Goal: Task Accomplishment & Management: Use online tool/utility

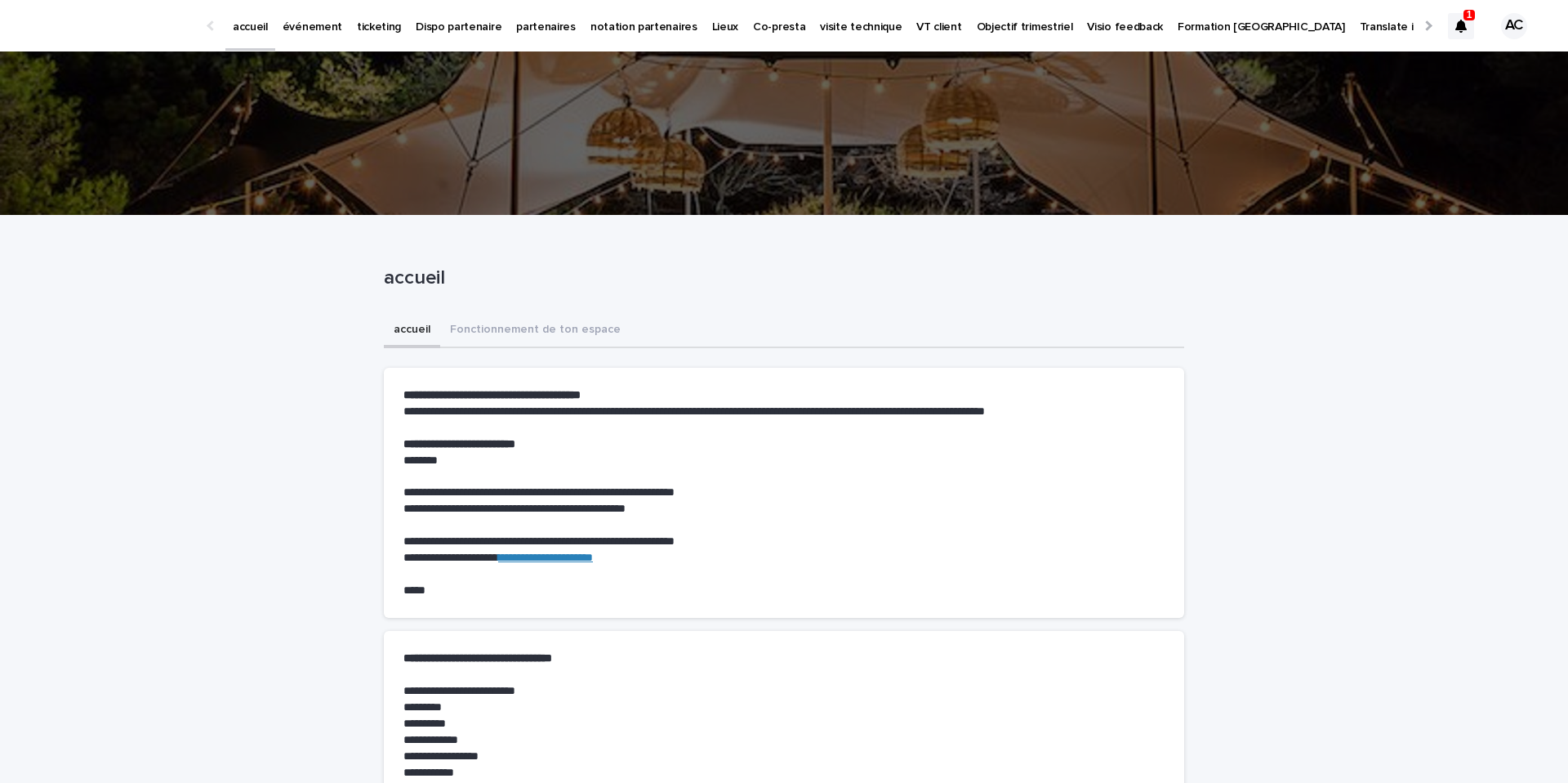
click at [323, 23] on p "événement" at bounding box center [312, 17] width 59 height 35
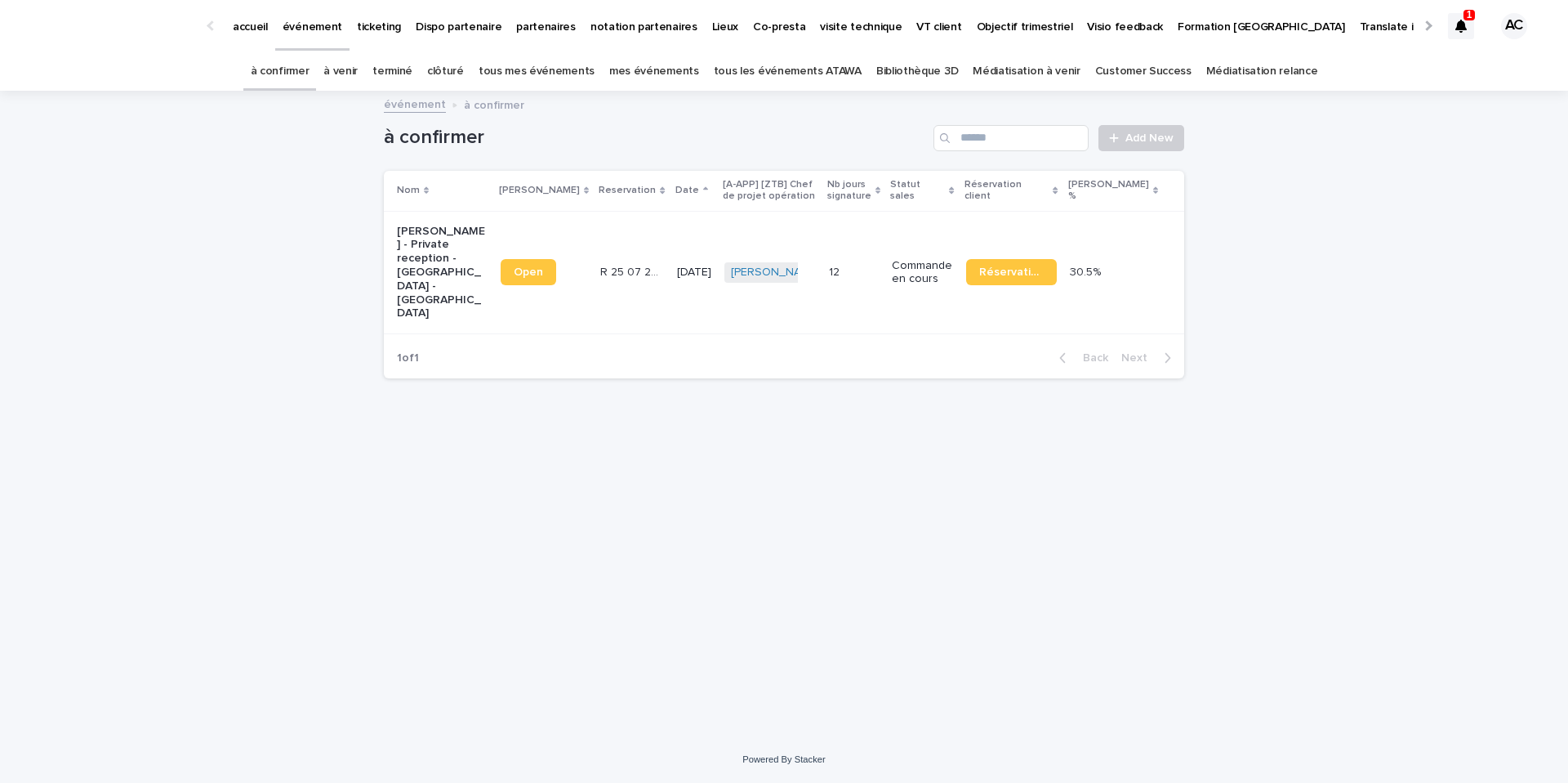
click at [847, 69] on link "tous les événements ATAWA" at bounding box center [787, 71] width 148 height 38
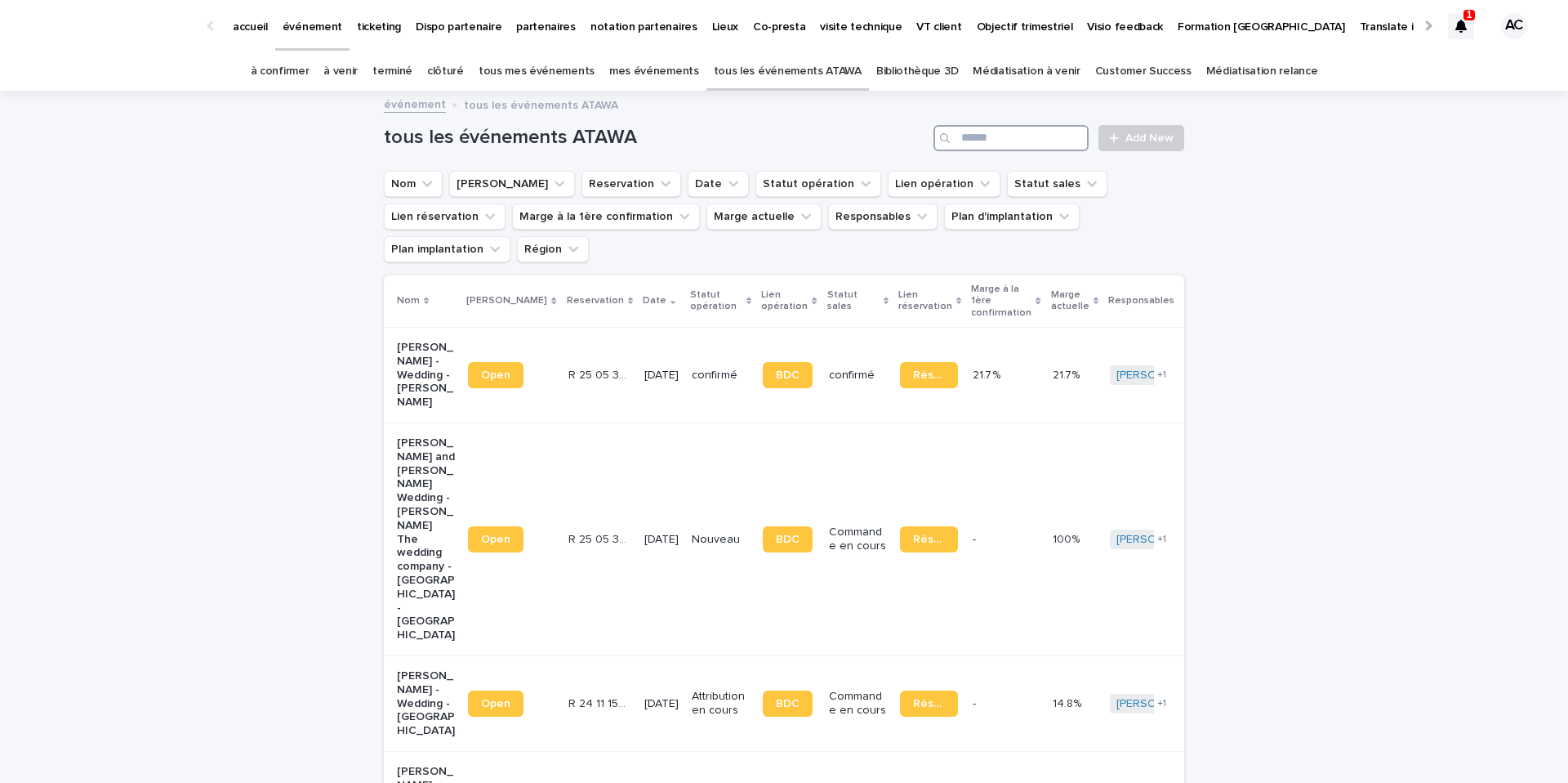
click at [1012, 142] on input "Search" at bounding box center [1011, 138] width 155 height 27
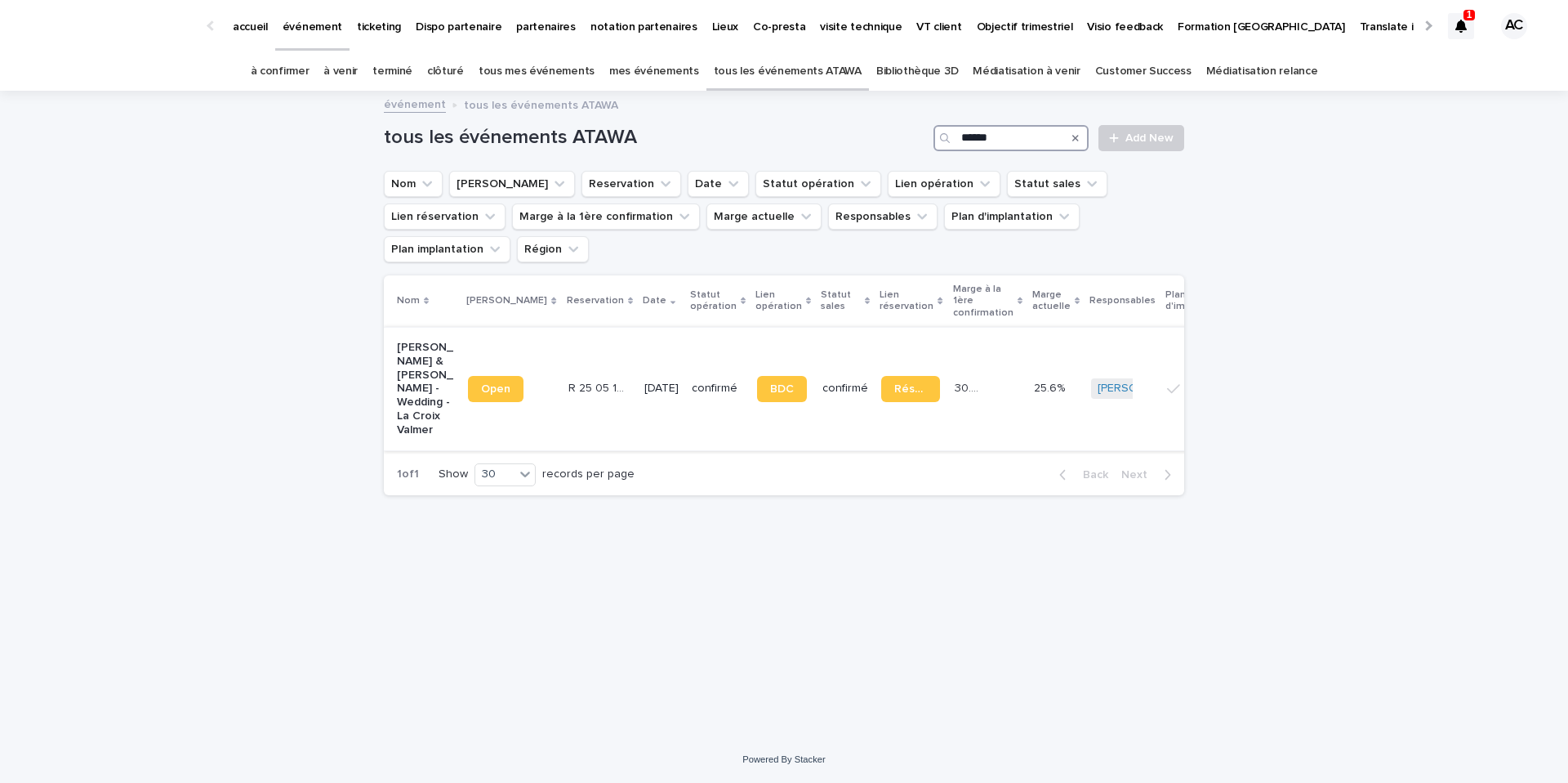
type input "******"
click at [400, 360] on p "[PERSON_NAME] & [PERSON_NAME] - Wedding - La Croix Valmer" at bounding box center [425, 388] width 58 height 96
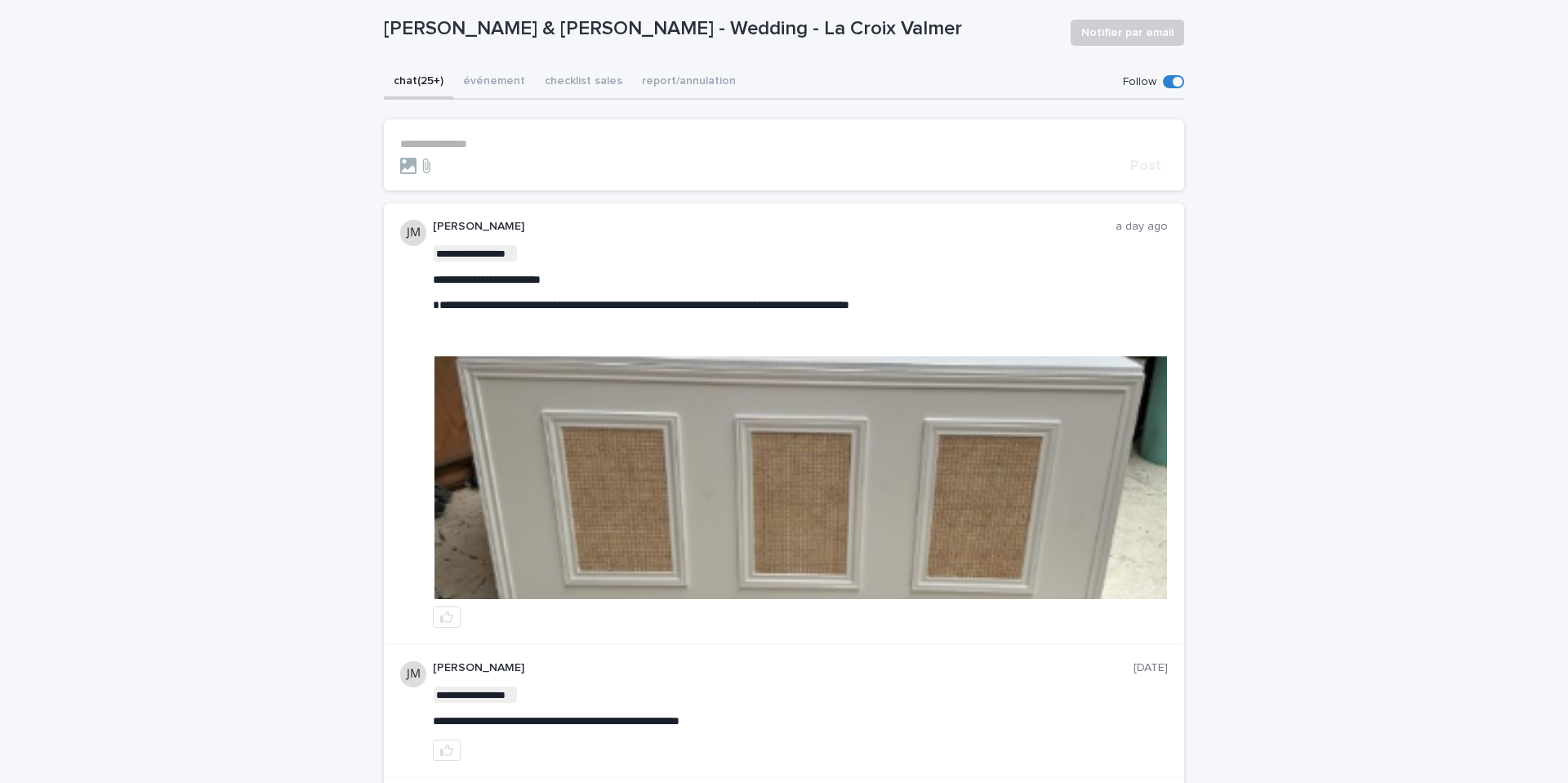
scroll to position [126, 0]
click at [645, 462] on img at bounding box center [800, 476] width 732 height 242
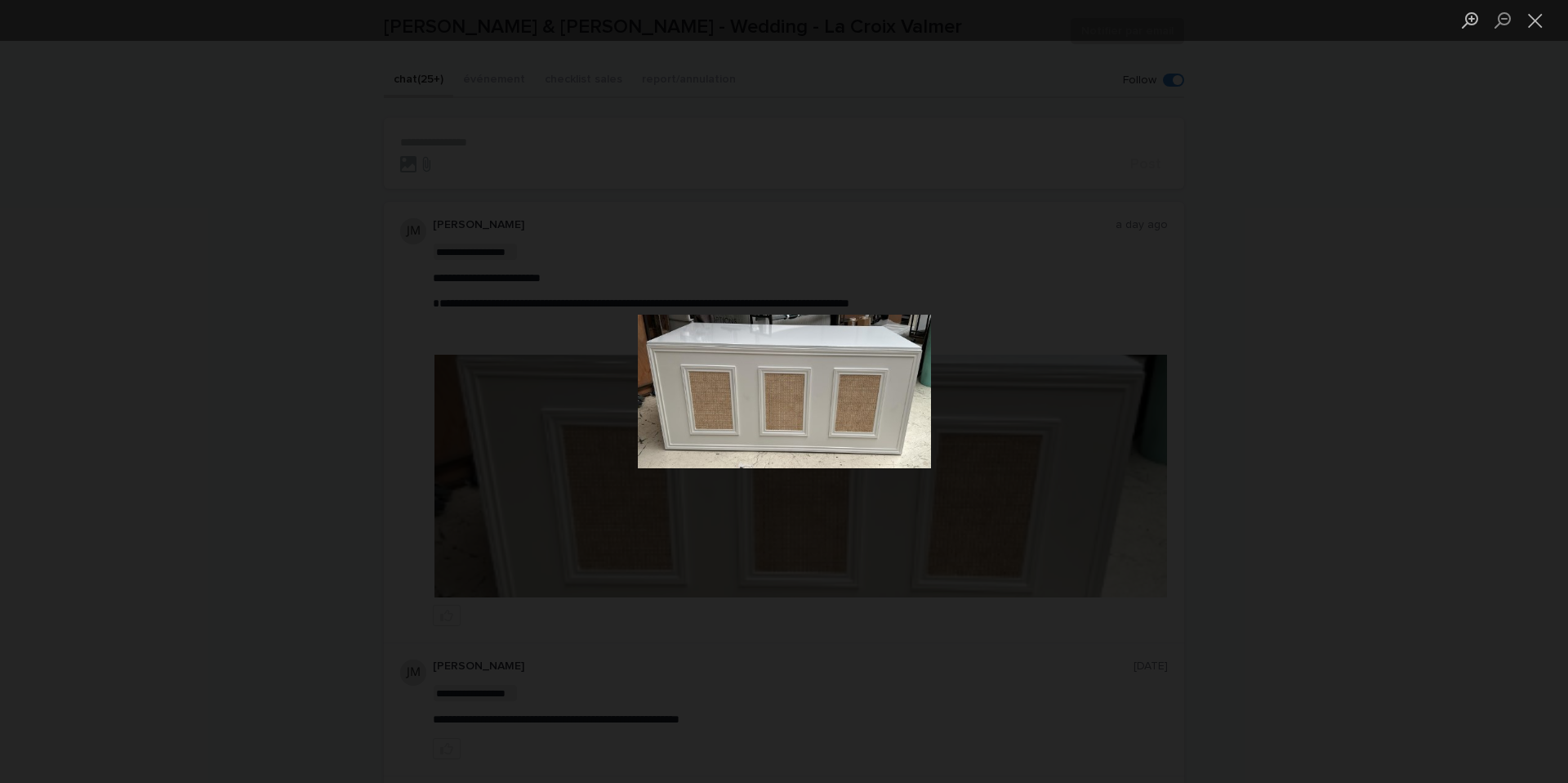
click at [1294, 485] on div "Lightbox" at bounding box center [784, 392] width 1568 height 783
click at [744, 185] on div "Lightbox" at bounding box center [784, 392] width 1568 height 783
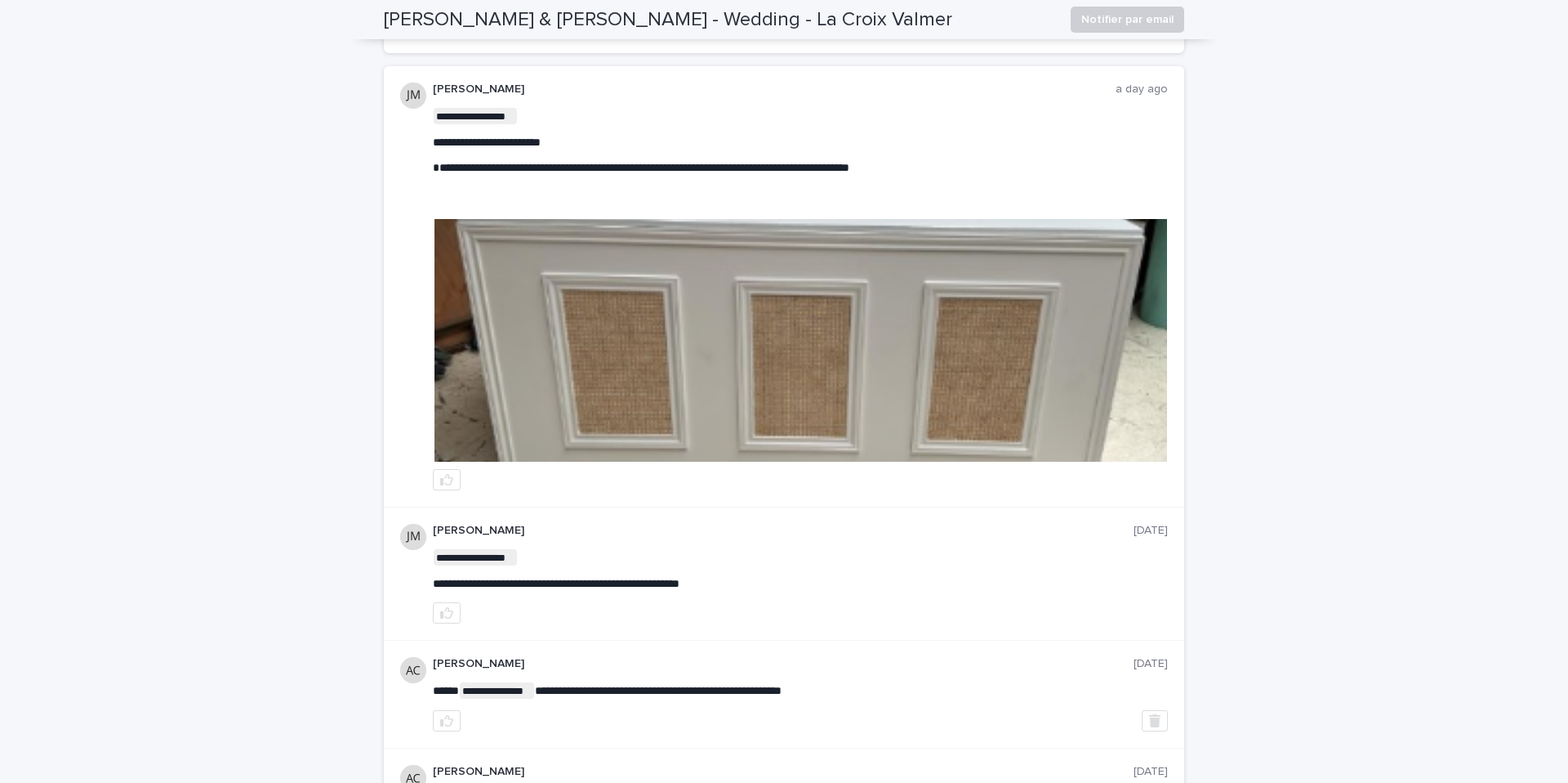
scroll to position [0, 0]
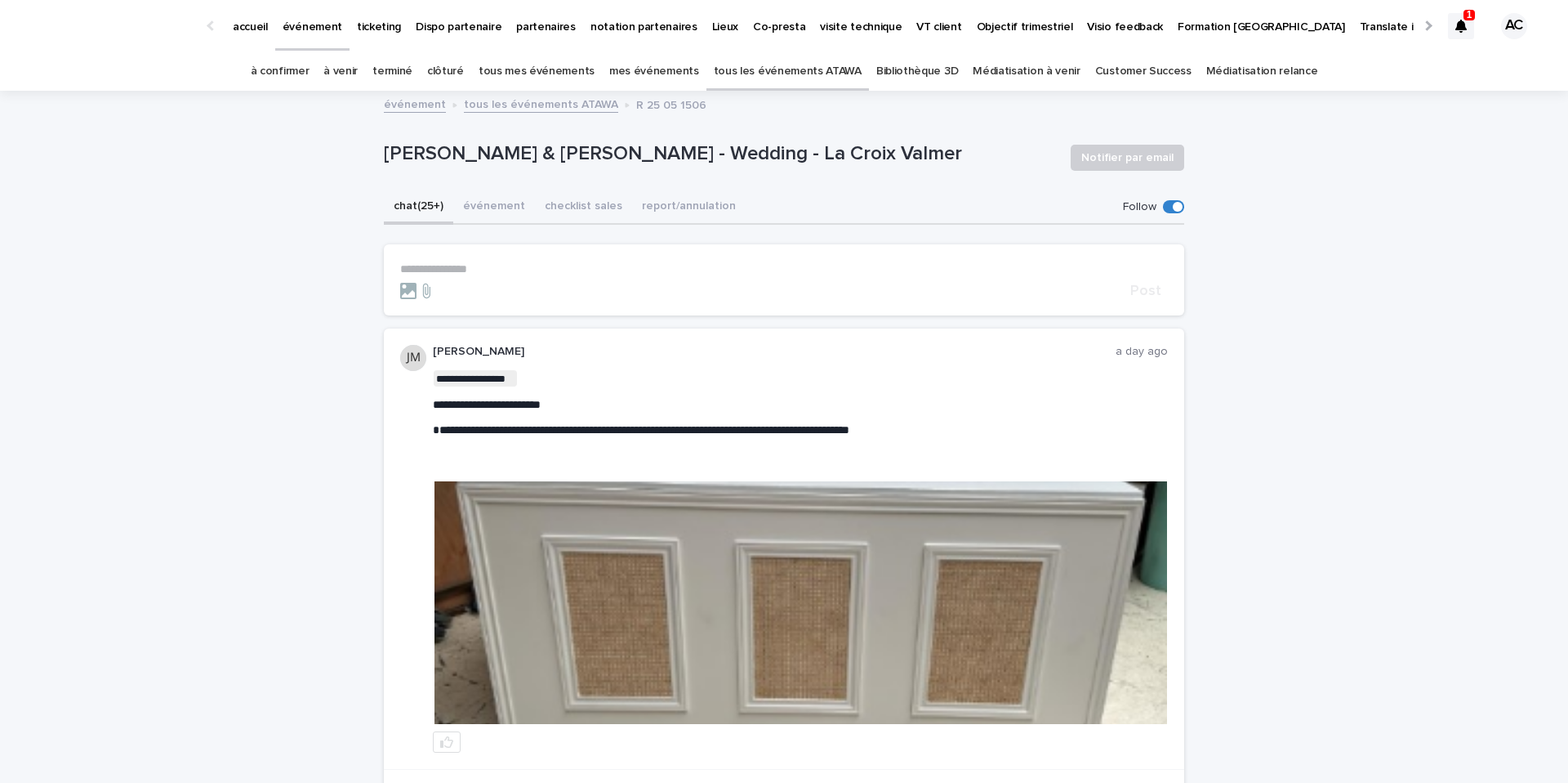
click at [633, 268] on p "**********" at bounding box center [784, 269] width 767 height 14
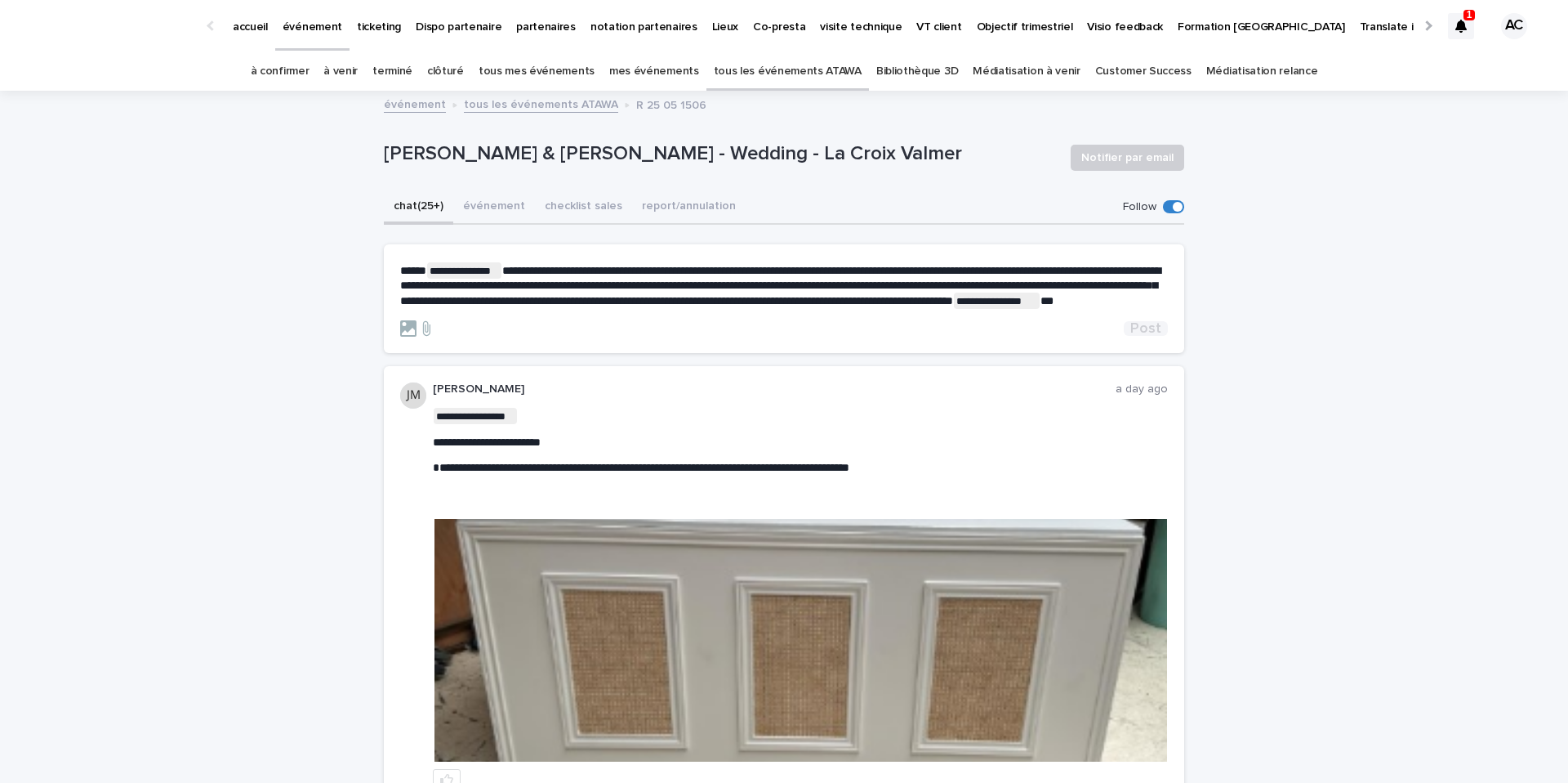
click at [1141, 336] on span "Post" at bounding box center [1146, 328] width 31 height 15
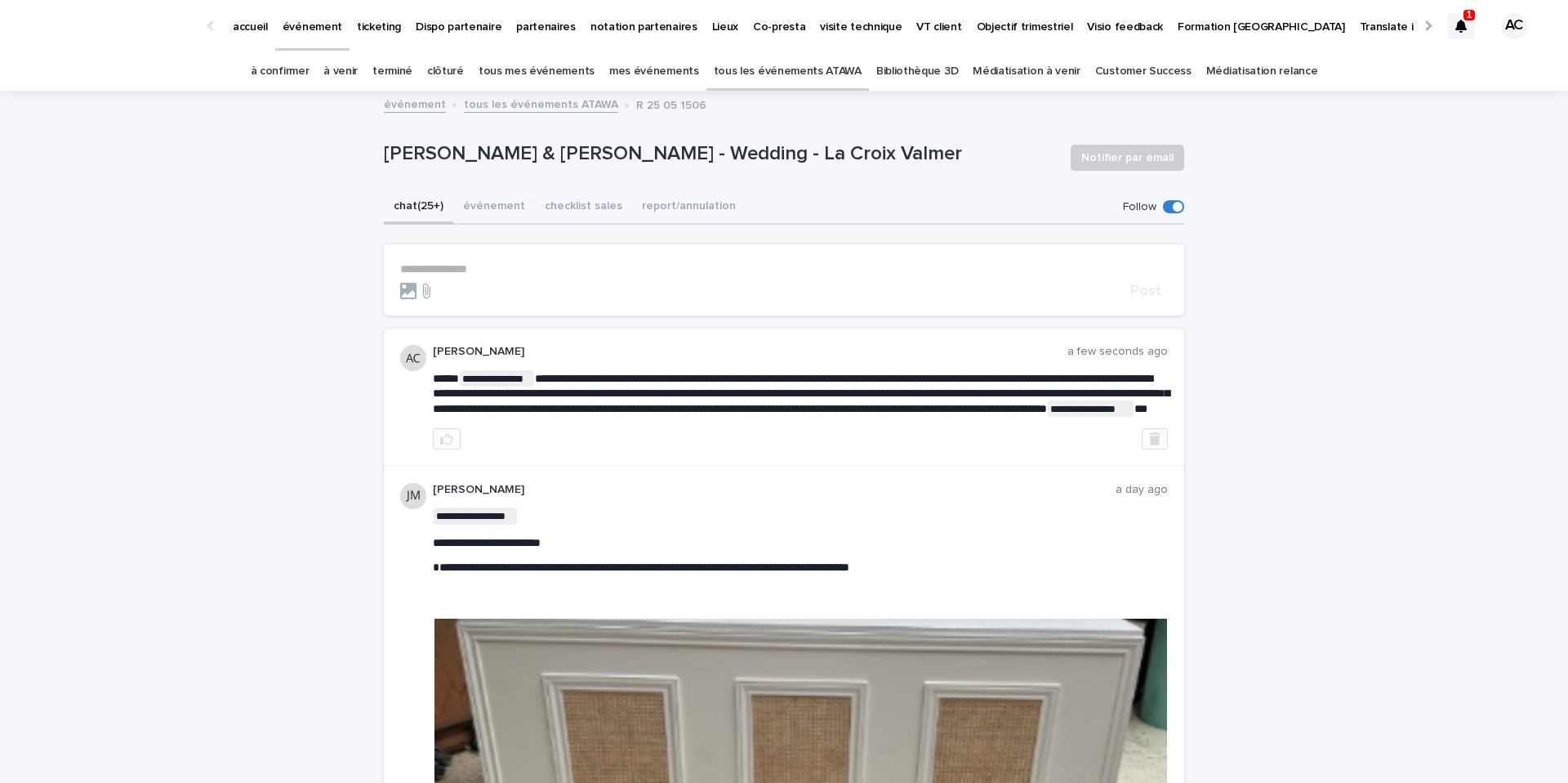
click at [1476, 23] on div "[DATE]" at bounding box center [1491, 26] width 88 height 69
click at [1448, 25] on div at bounding box center [1460, 26] width 27 height 27
drag, startPoint x: 374, startPoint y: 147, endPoint x: 933, endPoint y: 145, distance: 559.0
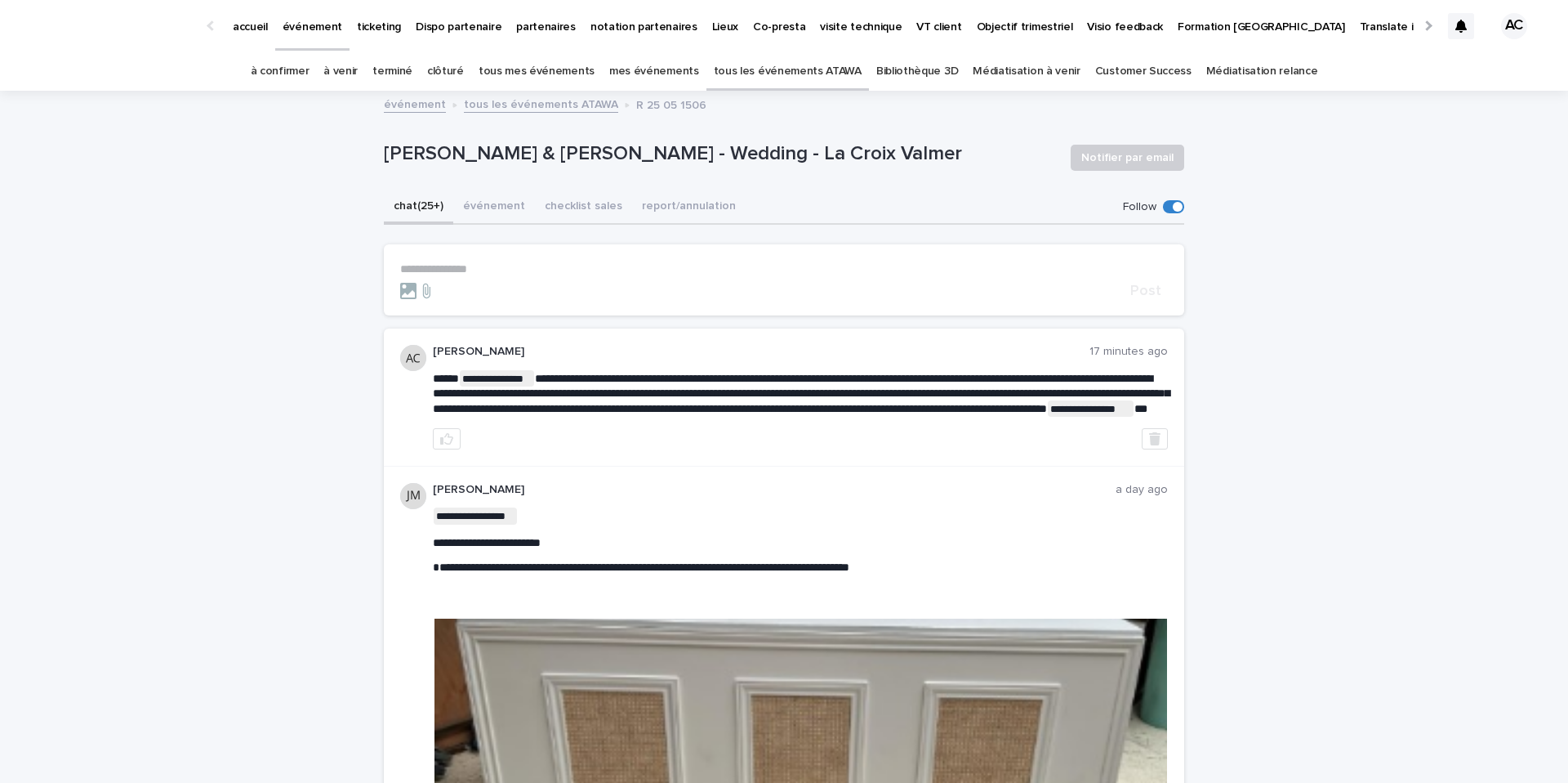
copy p "[PERSON_NAME] & [PERSON_NAME] - Wedding - La Croix Valmer"
click at [1463, 18] on div at bounding box center [1460, 26] width 27 height 27
click at [1463, 32] on icon at bounding box center [1460, 26] width 12 height 13
click at [1463, 29] on icon at bounding box center [1460, 26] width 12 height 13
